Goal: Check status

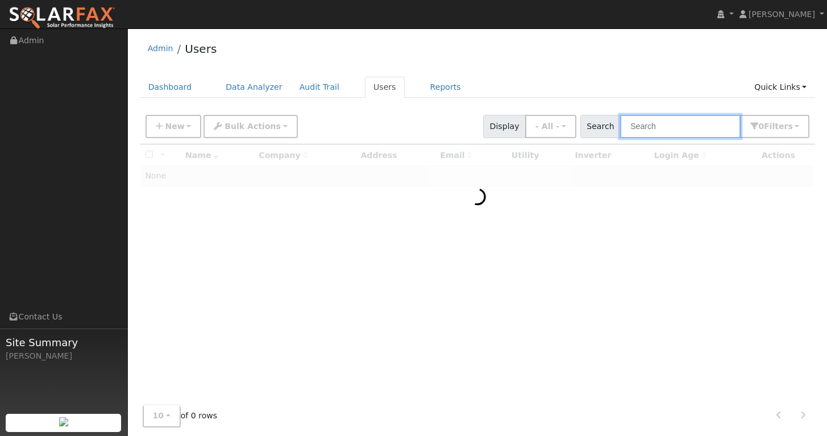
click at [662, 125] on input "text" at bounding box center [680, 126] width 121 height 23
paste input "[EMAIL_ADDRESS][DOMAIN_NAME]"
type input "[EMAIL_ADDRESS][DOMAIN_NAME]"
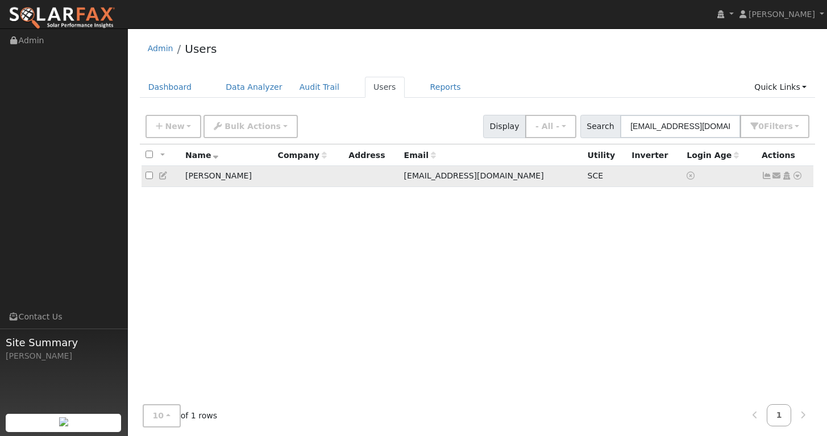
click at [770, 177] on icon at bounding box center [767, 176] width 10 height 8
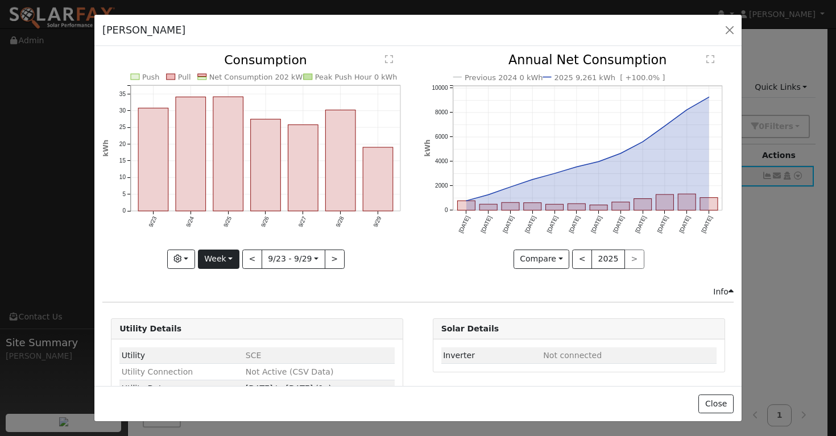
click at [228, 259] on button "Week" at bounding box center [219, 259] width 42 height 19
click at [222, 327] on link "Year" at bounding box center [237, 330] width 79 height 16
type input "[DATE]"
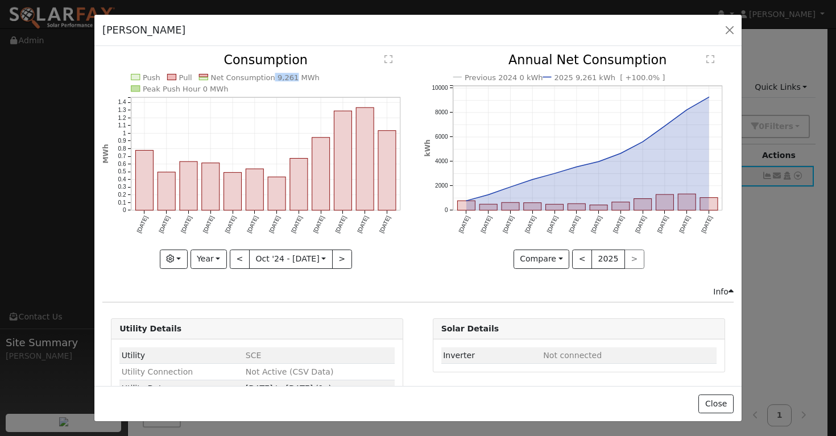
copy text "9,261"
drag, startPoint x: 265, startPoint y: 77, endPoint x: 285, endPoint y: 78, distance: 19.3
click at [285, 78] on text "Net Consumption 9,261 MWh" at bounding box center [265, 77] width 109 height 9
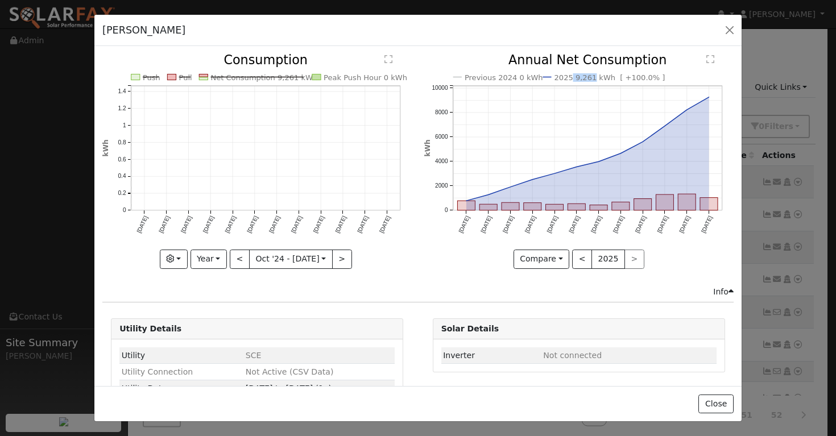
copy text "9,261"
drag, startPoint x: 566, startPoint y: 78, endPoint x: 584, endPoint y: 77, distance: 18.2
click at [584, 77] on text "2025 9,261 kWh [ +100.0% ]" at bounding box center [609, 77] width 111 height 9
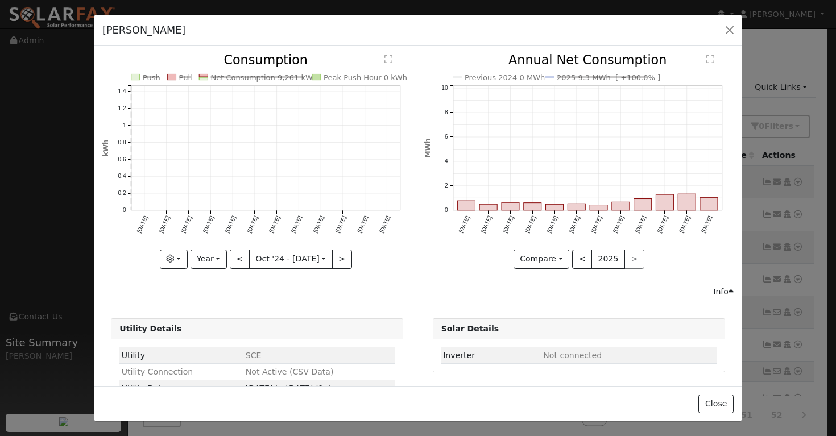
click at [424, 243] on icon "Previous 2024 0 MWh 2025 9.3 MWh [ +100.0% ] [DATE] Nov '[DATE] Jan '[DATE] Mar…" at bounding box center [578, 157] width 309 height 207
click at [208, 258] on button "Year" at bounding box center [208, 259] width 36 height 19
click at [205, 329] on link "Year" at bounding box center [230, 330] width 79 height 16
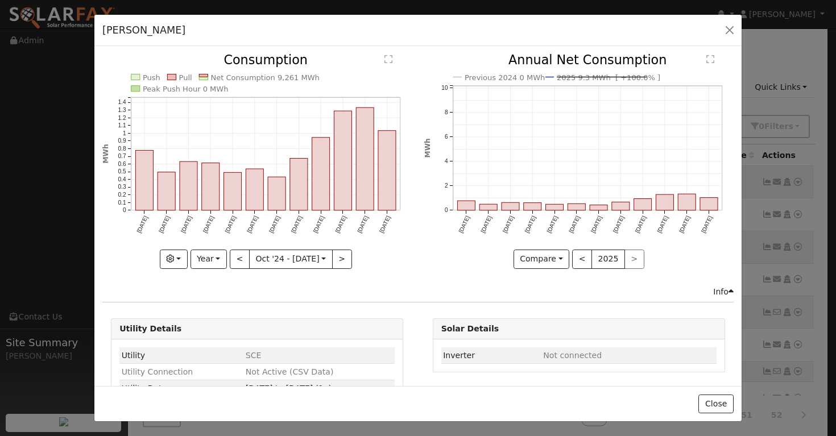
click at [421, 267] on div "Previous 2024 0 MWh 2025 9.3 MWh [ +100.0% ] [DATE] Nov '[DATE] Jan '[DATE] Mar…" at bounding box center [578, 169] width 321 height 231
click at [212, 256] on button "Year" at bounding box center [208, 259] width 36 height 19
click at [211, 327] on link "Year" at bounding box center [230, 330] width 79 height 16
click at [600, 255] on button "2025" at bounding box center [608, 259] width 34 height 19
click at [528, 255] on button "Compare" at bounding box center [541, 259] width 56 height 19
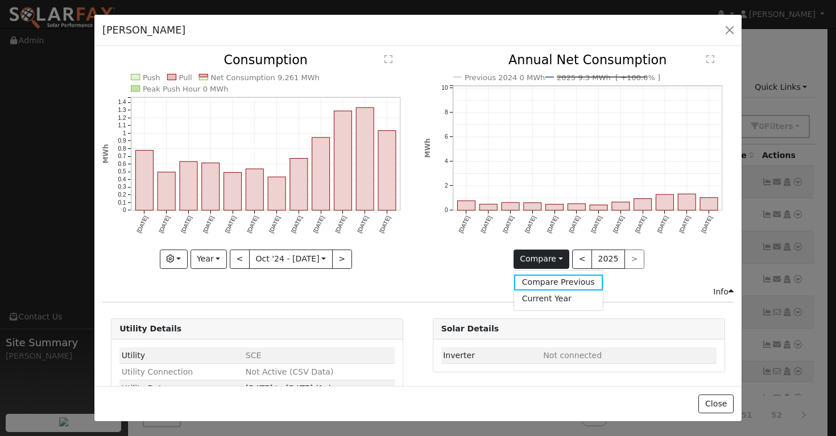
click at [440, 260] on div "Compare Compare Previous Current Year < 2025 >" at bounding box center [578, 259] width 309 height 19
click at [543, 259] on button "Compare" at bounding box center [541, 259] width 56 height 19
click at [536, 293] on link "Current Year" at bounding box center [558, 299] width 89 height 16
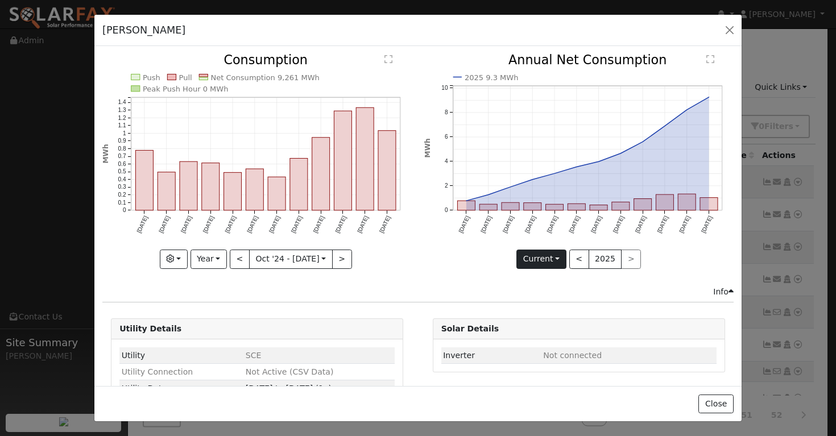
click at [543, 255] on button "Current" at bounding box center [541, 259] width 50 height 19
click at [543, 277] on link "Compare Previous" at bounding box center [561, 283] width 89 height 16
click at [429, 271] on div "Previous 2024 0 kWh 2025 9,261 kWh [ +100.0% ] [DATE] Nov '[DATE] Jan '[DATE] M…" at bounding box center [578, 169] width 321 height 231
click at [730, 30] on button "button" at bounding box center [729, 30] width 16 height 16
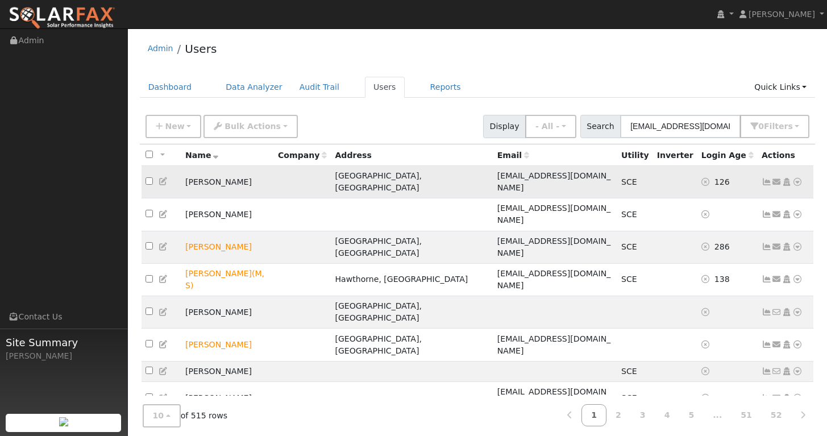
click at [767, 178] on icon at bounding box center [767, 182] width 10 height 8
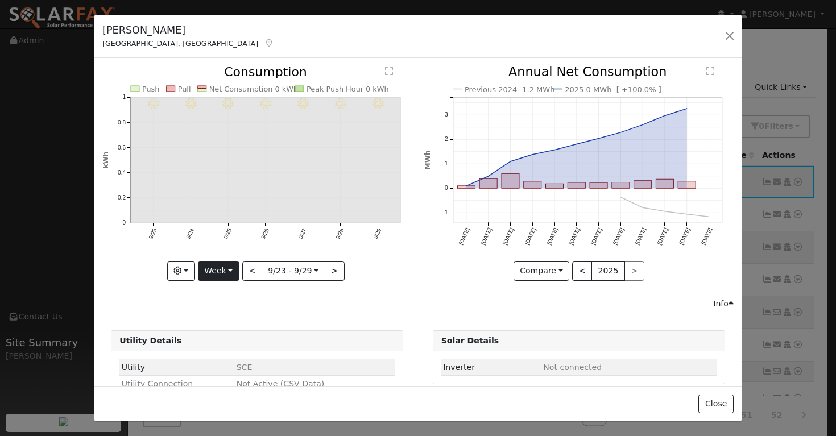
click at [219, 271] on button "Week" at bounding box center [219, 271] width 42 height 19
click at [223, 337] on link "Year" at bounding box center [237, 342] width 79 height 16
type input "[DATE]"
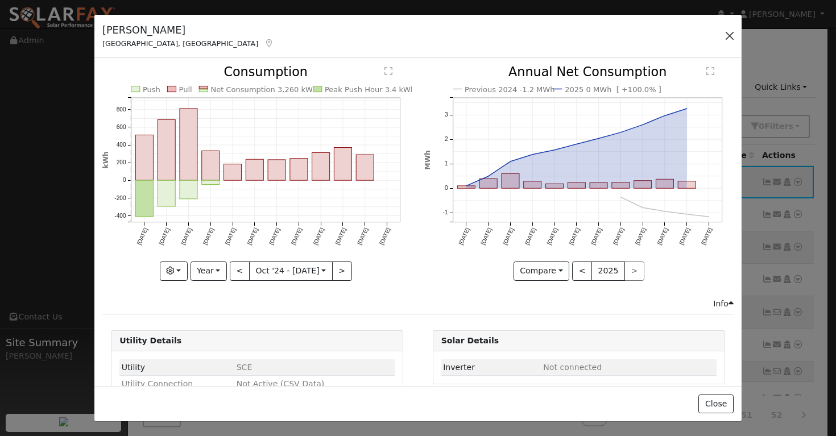
click at [729, 36] on button "button" at bounding box center [729, 36] width 16 height 16
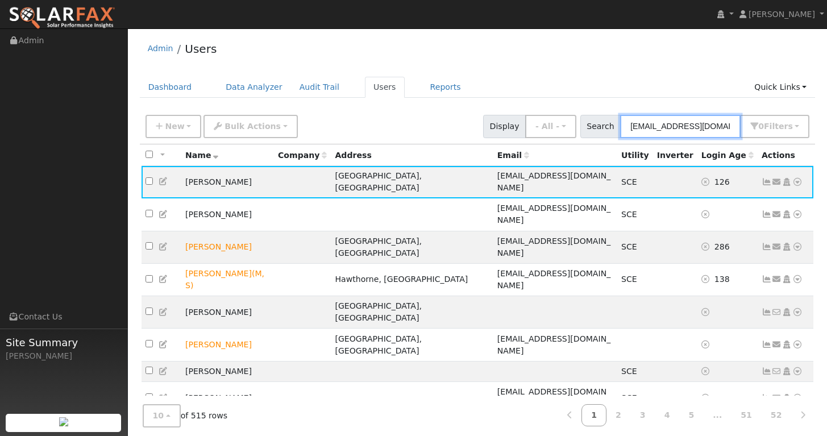
click at [723, 124] on input "[EMAIL_ADDRESS][DOMAIN_NAME]" at bounding box center [680, 126] width 121 height 23
